Goal: Task Accomplishment & Management: Complete application form

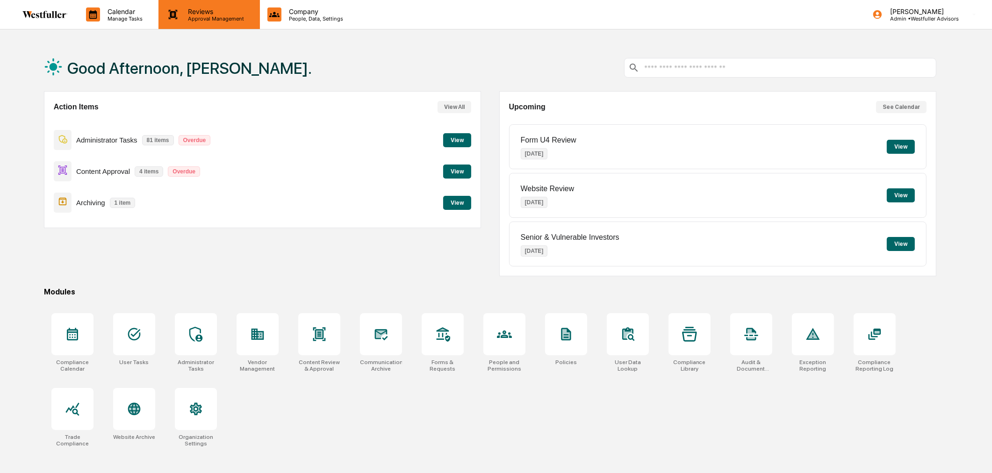
click at [207, 13] on p "Reviews" at bounding box center [214, 11] width 68 height 8
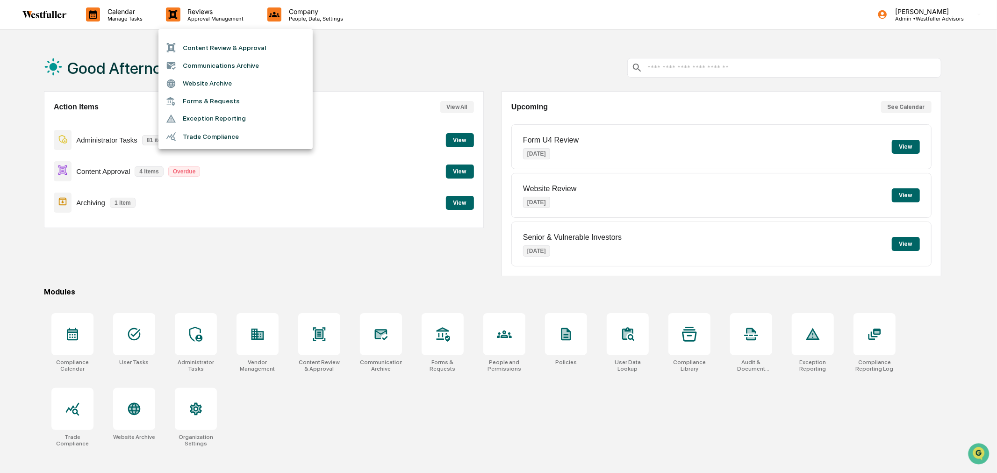
click at [204, 48] on li "Content Review & Approval" at bounding box center [235, 48] width 154 height 18
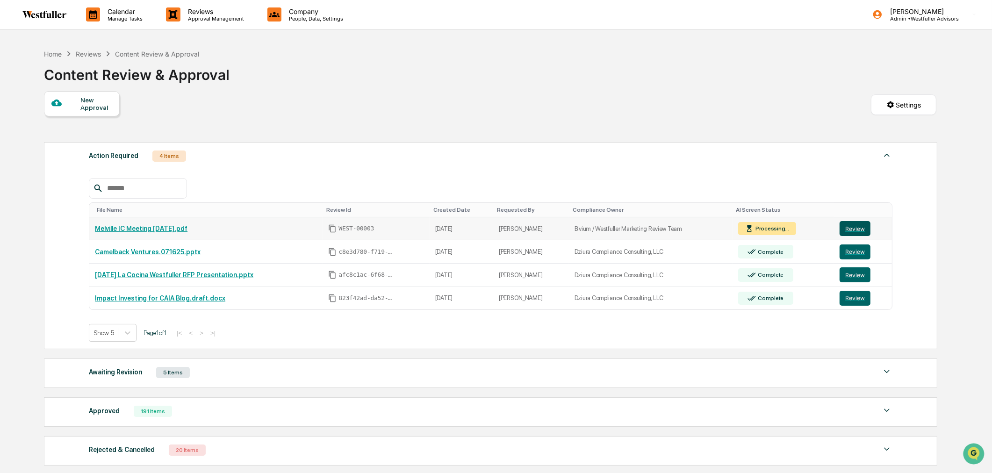
click at [859, 228] on button "Review" at bounding box center [854, 228] width 31 height 15
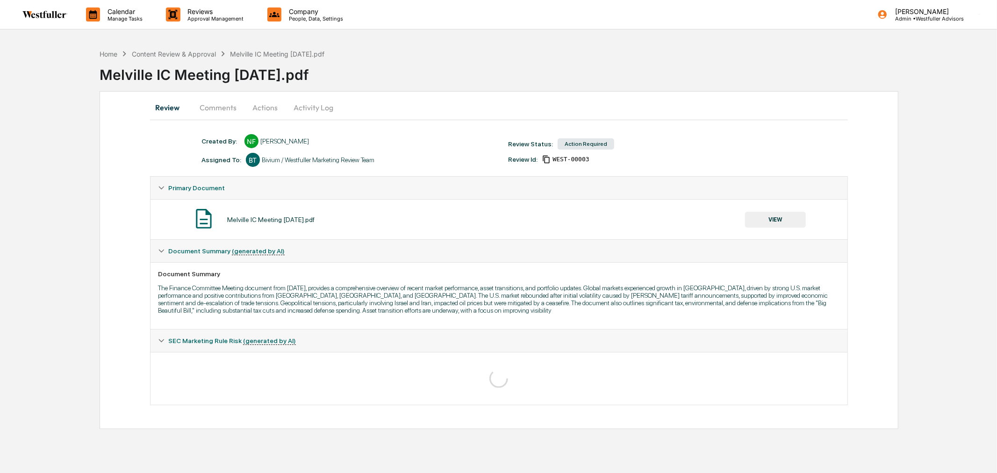
click at [216, 110] on button "Comments" at bounding box center [218, 107] width 52 height 22
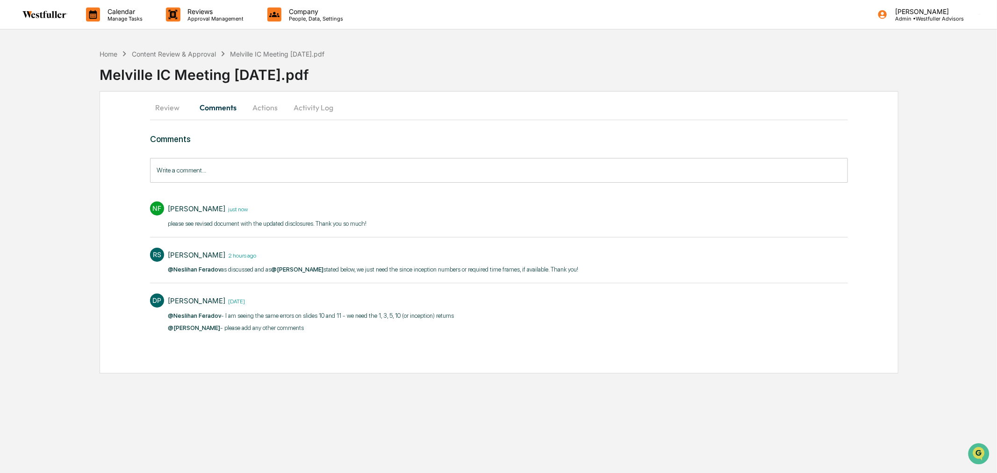
click at [175, 107] on button "Review" at bounding box center [171, 107] width 42 height 22
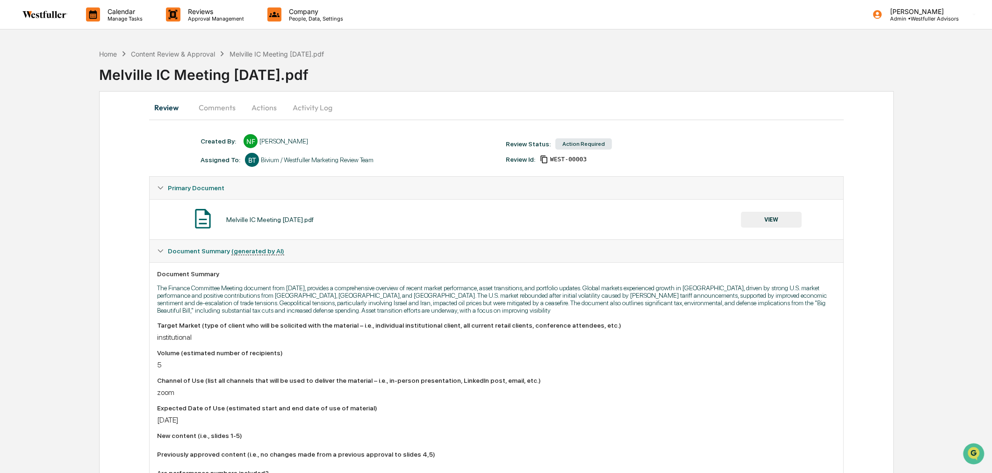
click at [784, 224] on button "VIEW" at bounding box center [771, 220] width 61 height 16
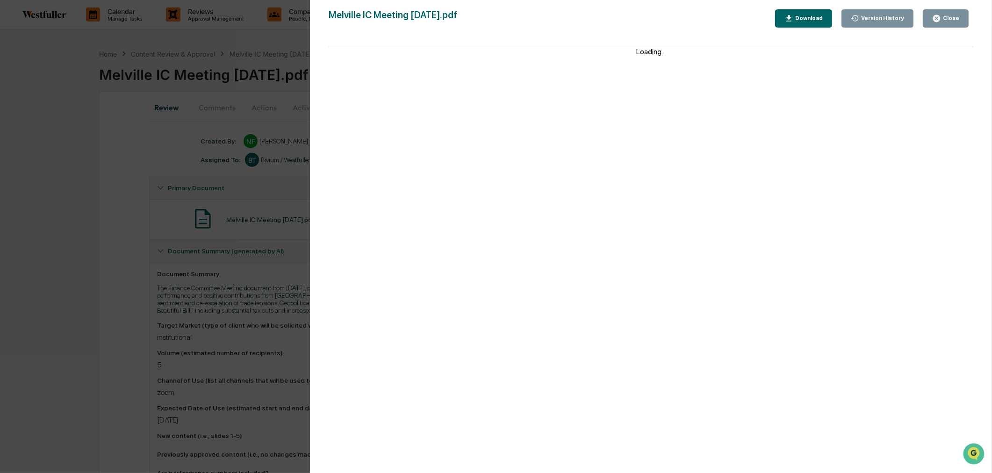
click at [877, 21] on div "Version History" at bounding box center [878, 18] width 54 height 9
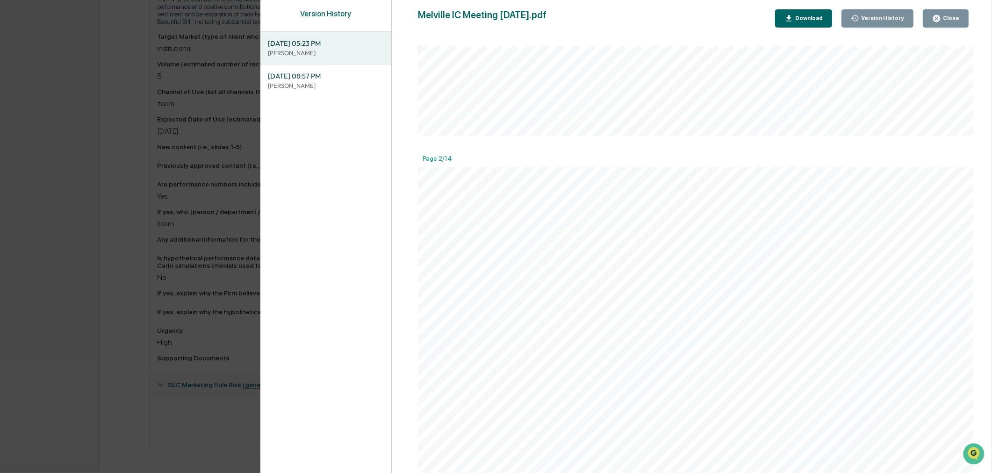
scroll to position [311, 0]
click at [817, 12] on button "Download" at bounding box center [803, 18] width 57 height 18
click at [292, 146] on div "Version History [DATE] 05:23 PM [PERSON_NAME] [DATE] 08:57 PM Neslihan Feradov" at bounding box center [326, 250] width 132 height 501
click at [937, 21] on icon "button" at bounding box center [936, 18] width 9 height 9
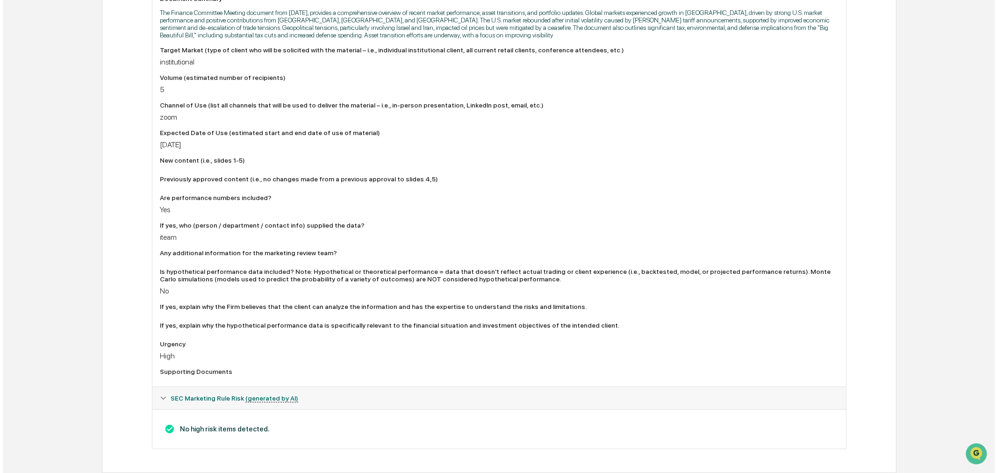
scroll to position [0, 0]
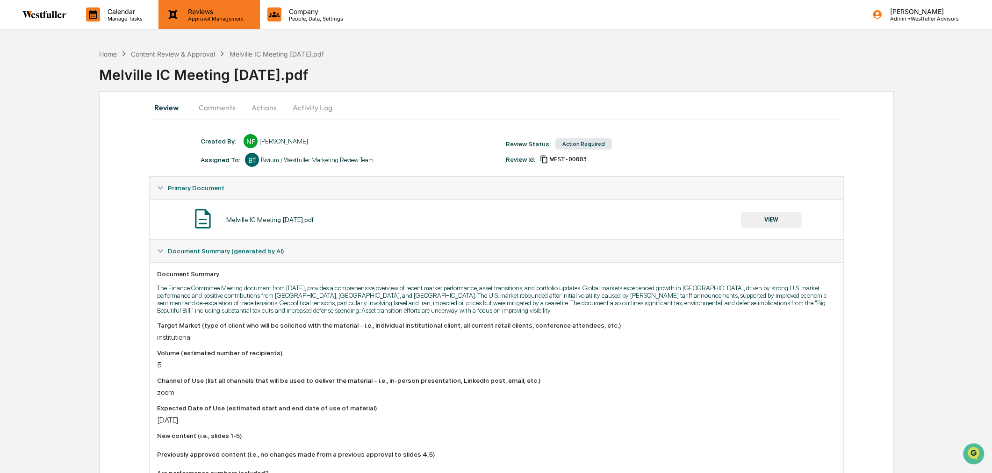
click at [230, 23] on div "Reviews Approval Management" at bounding box center [208, 14] width 101 height 29
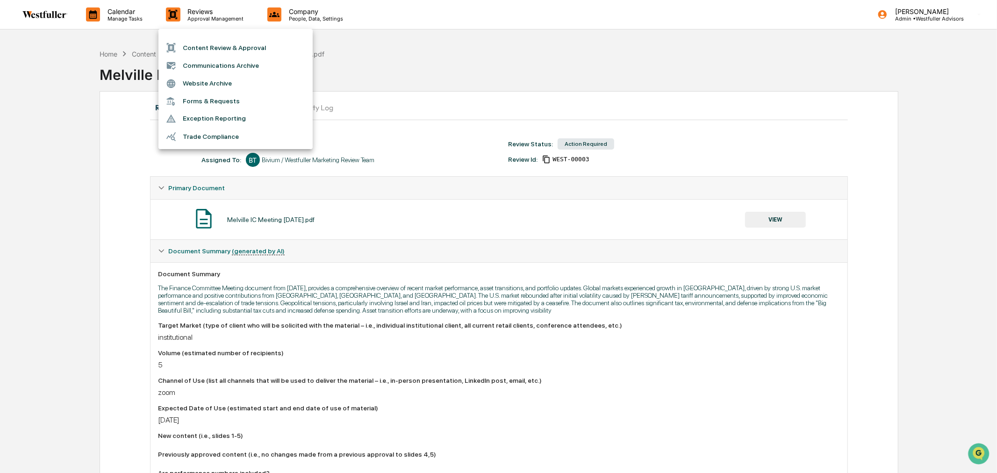
click at [365, 101] on div at bounding box center [498, 236] width 997 height 473
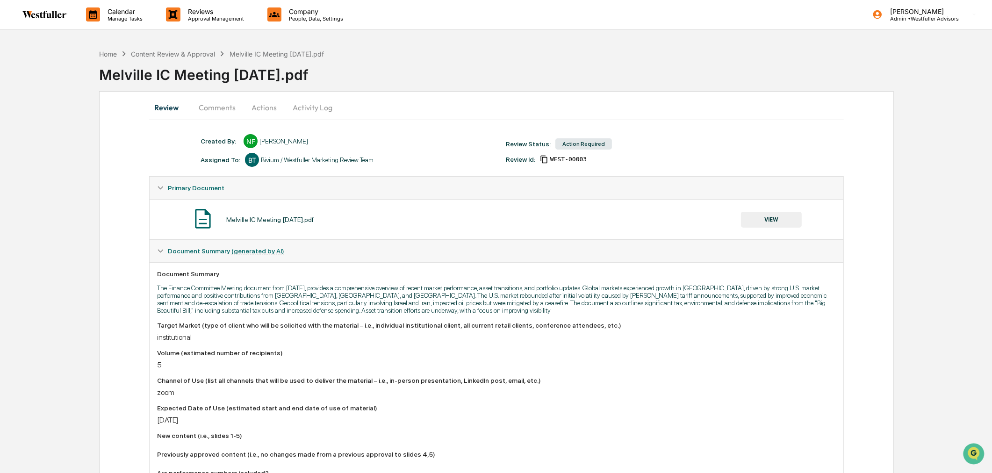
click at [208, 110] on button "Comments" at bounding box center [217, 107] width 52 height 22
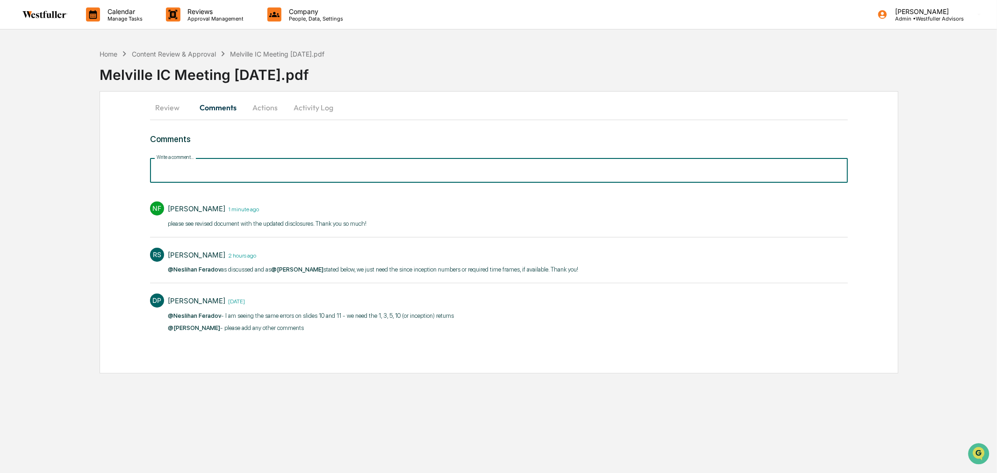
click at [238, 167] on input "Write a comment..." at bounding box center [499, 170] width 698 height 25
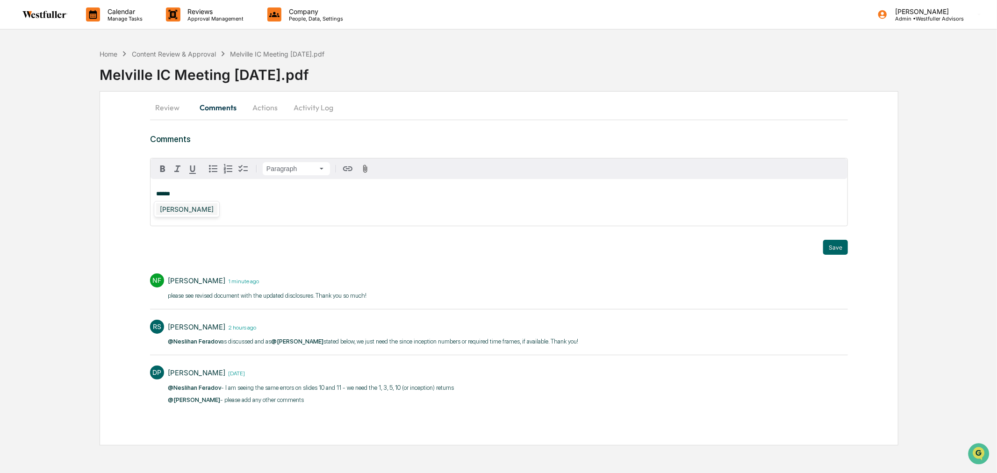
click at [188, 211] on div "[PERSON_NAME]" at bounding box center [186, 209] width 61 height 12
click at [838, 245] on button "Save" at bounding box center [835, 247] width 25 height 15
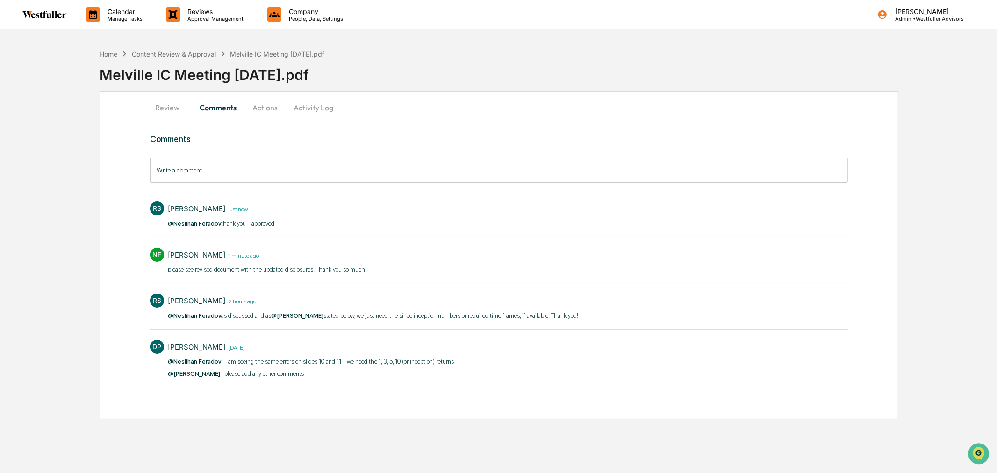
click at [269, 108] on button "Actions" at bounding box center [265, 107] width 42 height 22
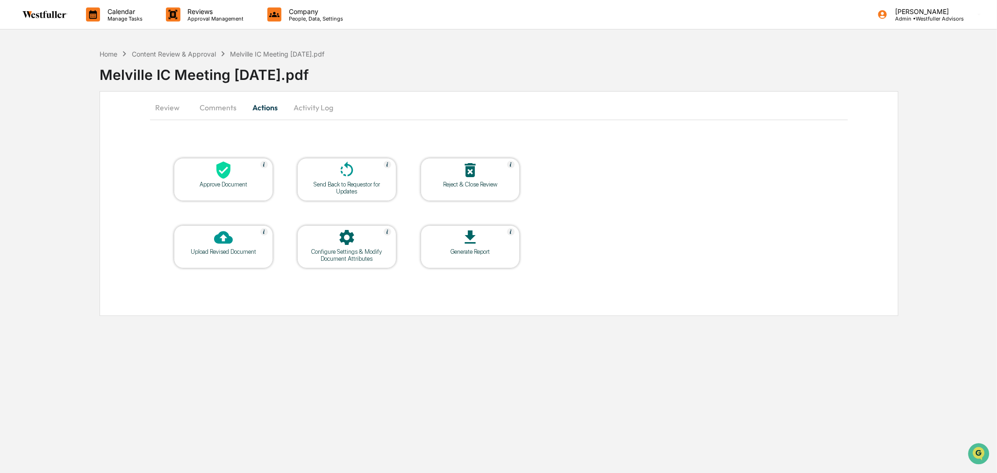
click at [236, 174] on div at bounding box center [223, 171] width 93 height 20
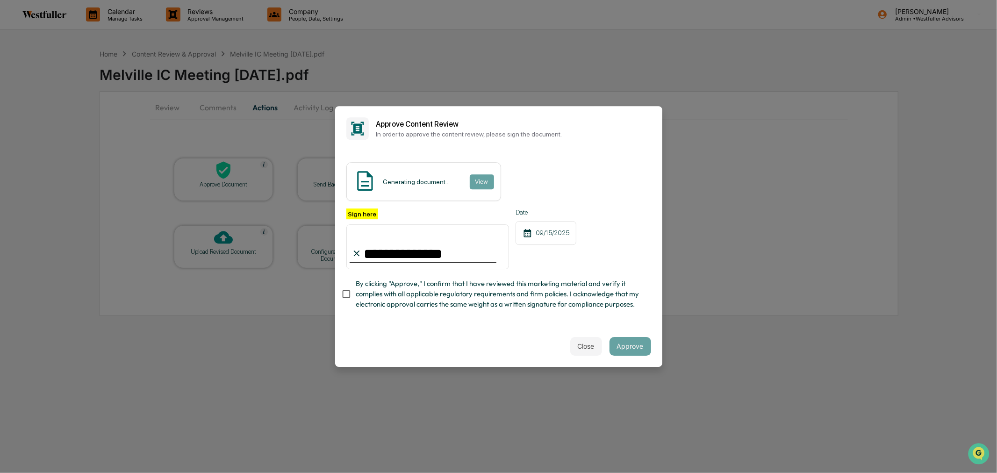
type input "**********"
click at [627, 347] on button "Approve" at bounding box center [630, 346] width 42 height 19
